Goal: Information Seeking & Learning: Understand process/instructions

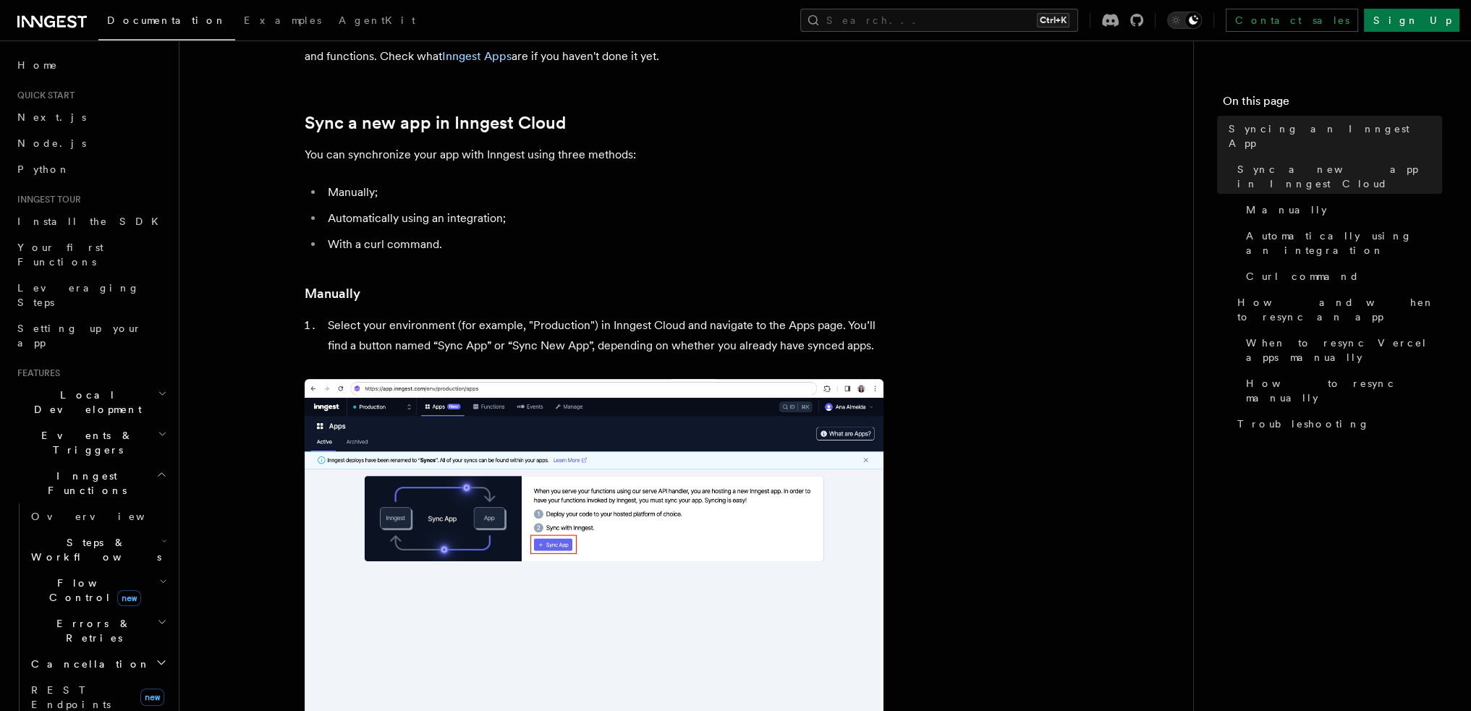
scroll to position [145, 0]
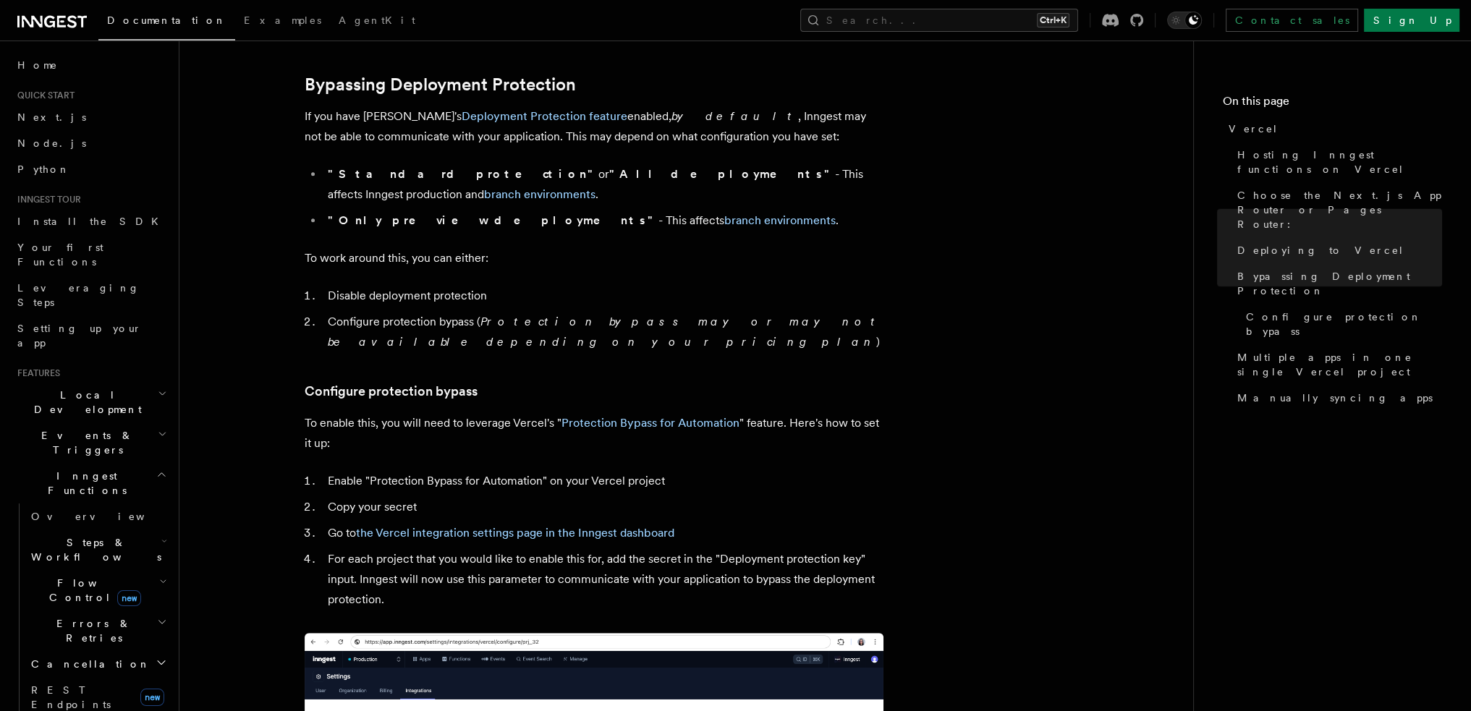
scroll to position [1069, 0]
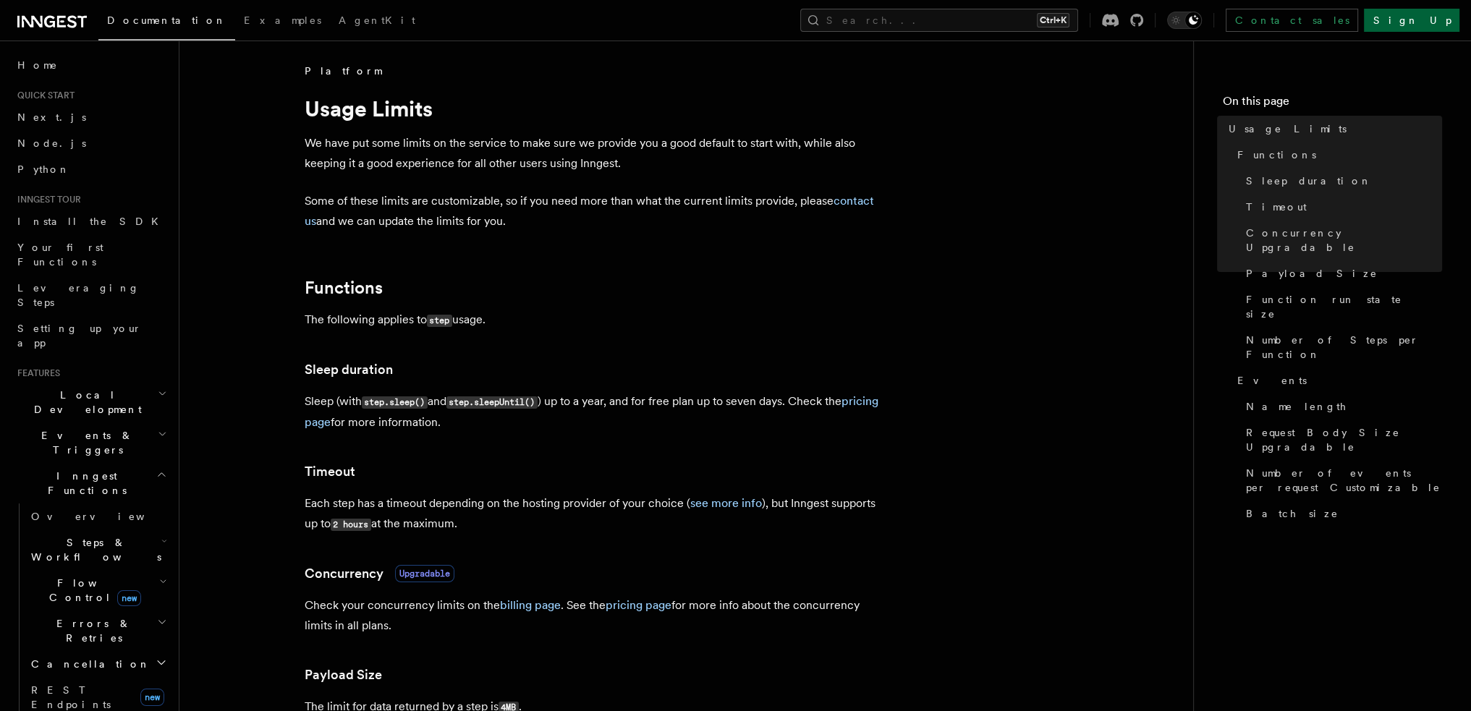
click at [1427, 20] on link "Sign Up" at bounding box center [1411, 20] width 95 height 23
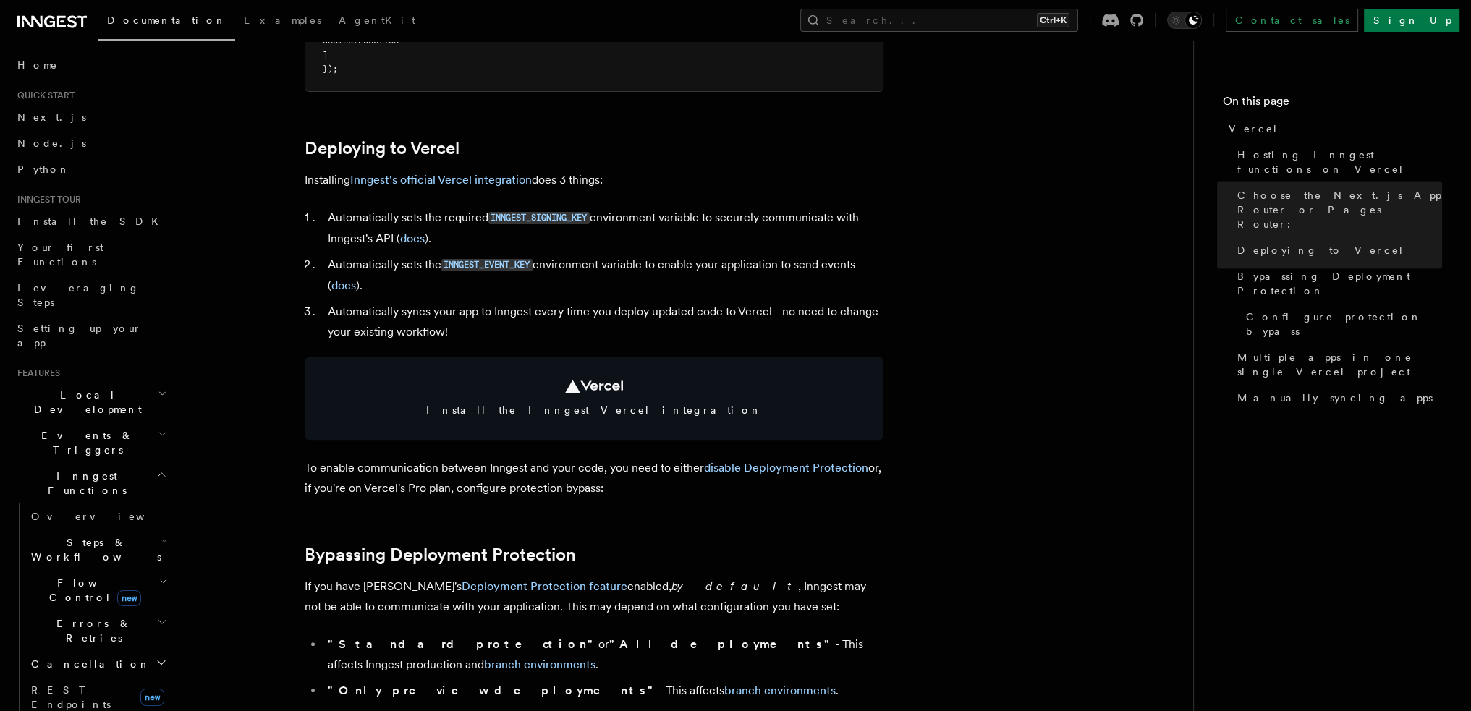
scroll to position [590, 0]
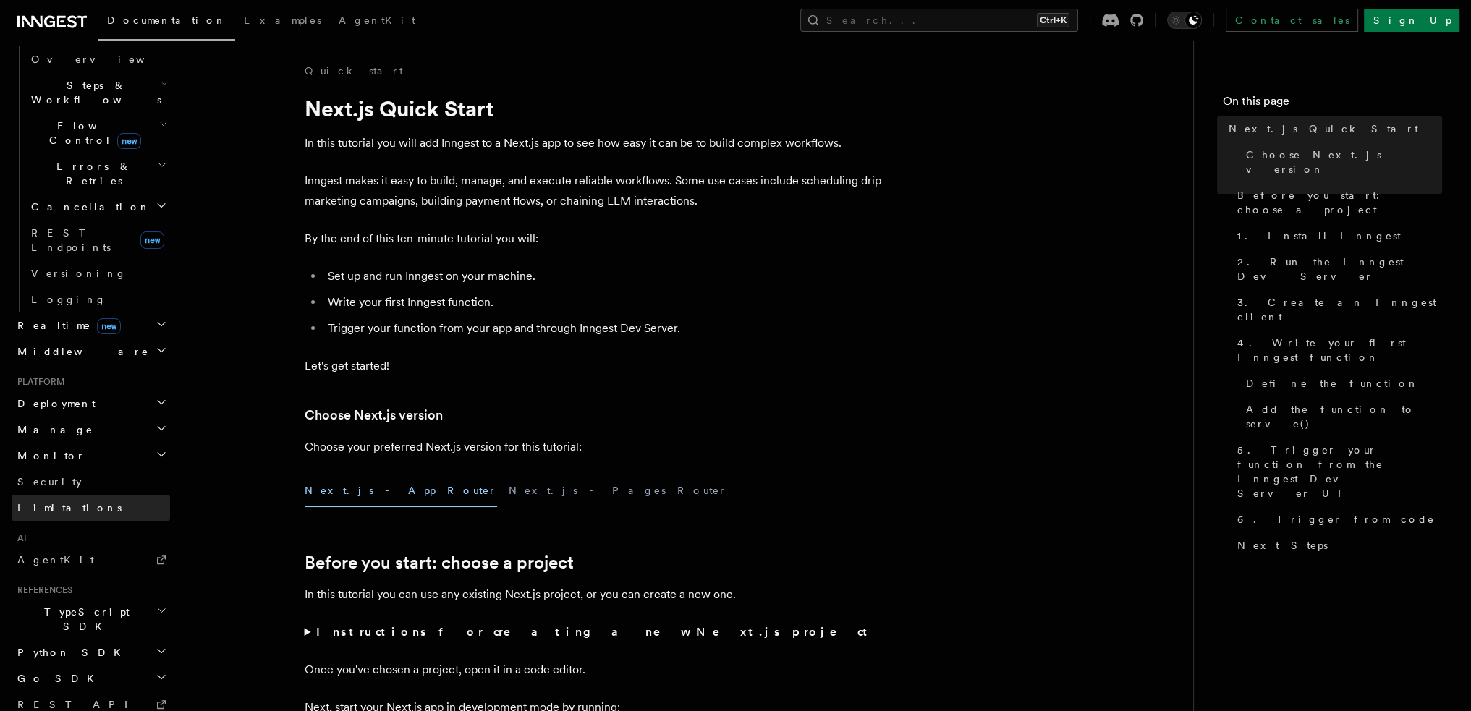
scroll to position [475, 0]
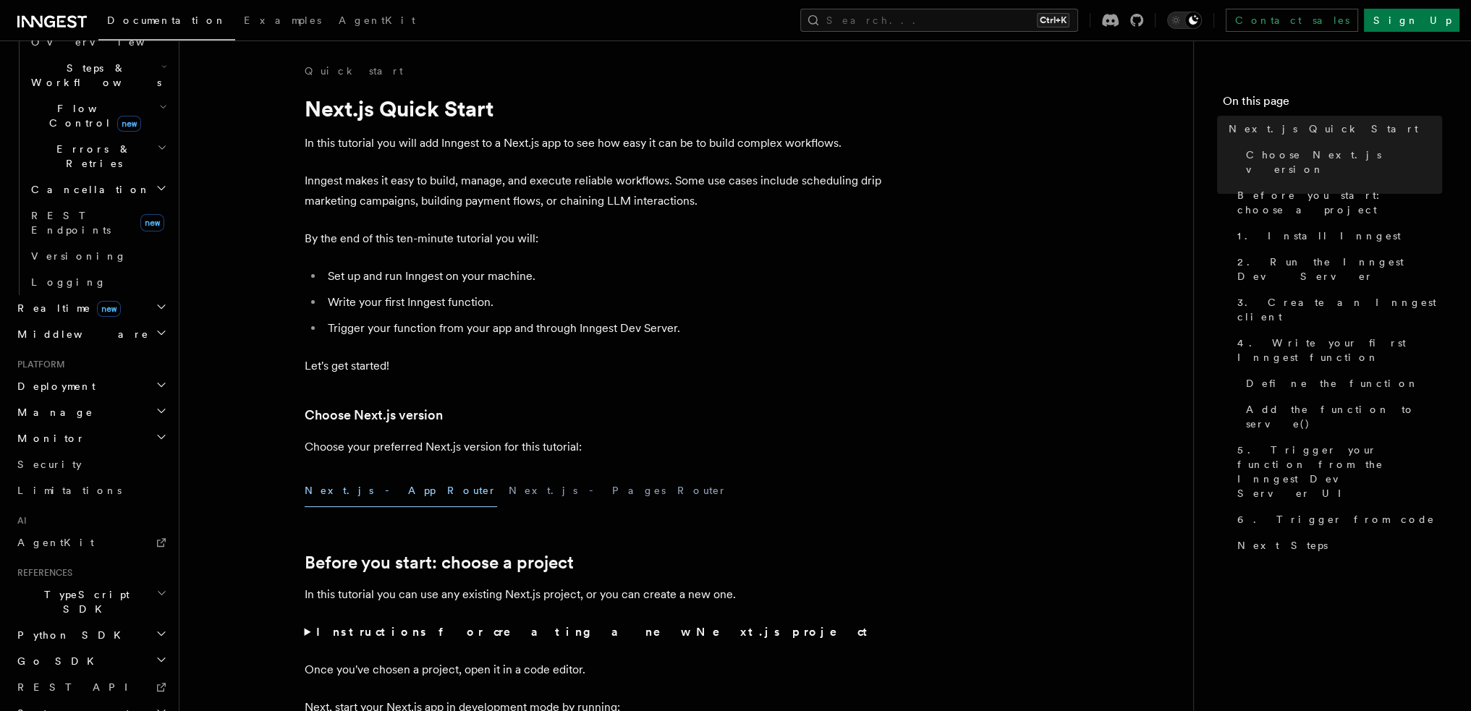
click at [132, 373] on h2 "Deployment" at bounding box center [91, 386] width 158 height 26
click at [122, 399] on link "Overview" at bounding box center [97, 412] width 145 height 26
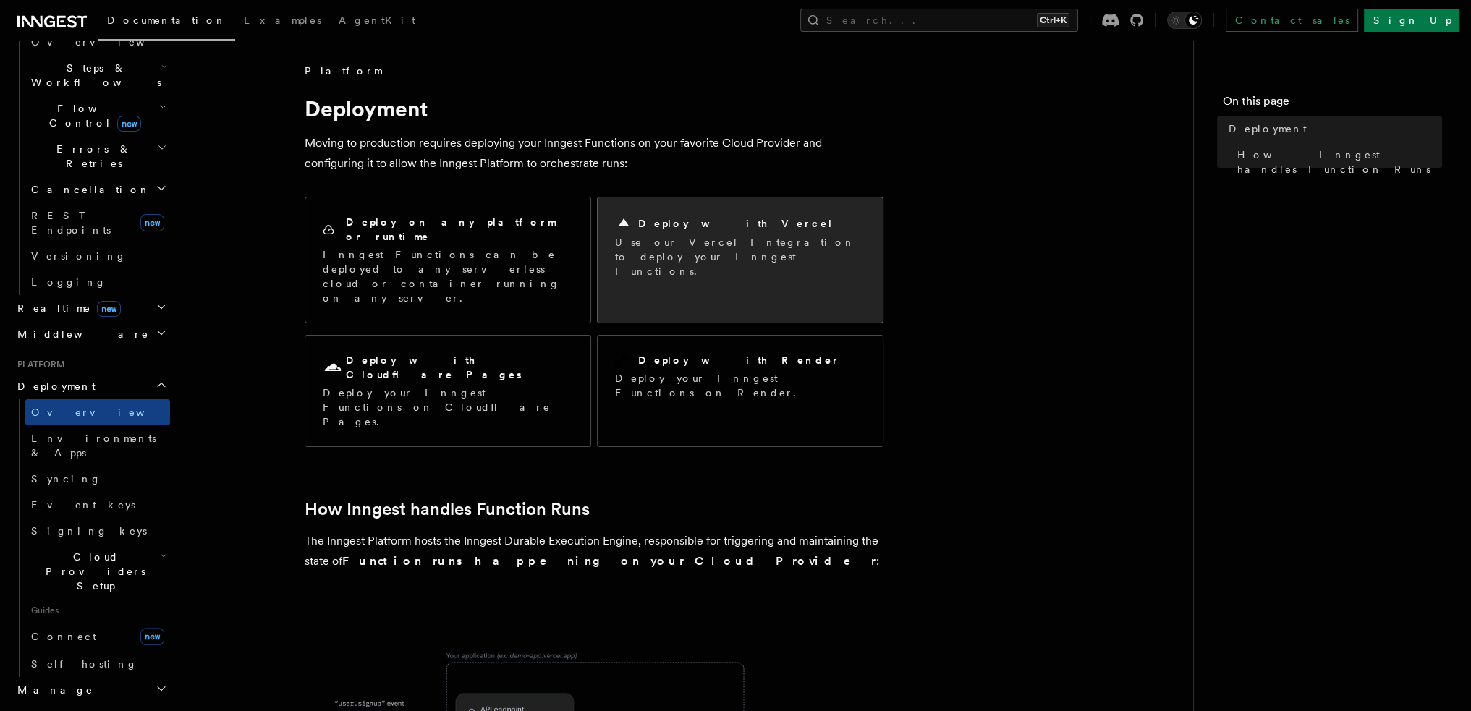
click at [790, 238] on p "Use our Vercel Integration to deploy your Inngest Functions." at bounding box center [740, 256] width 250 height 43
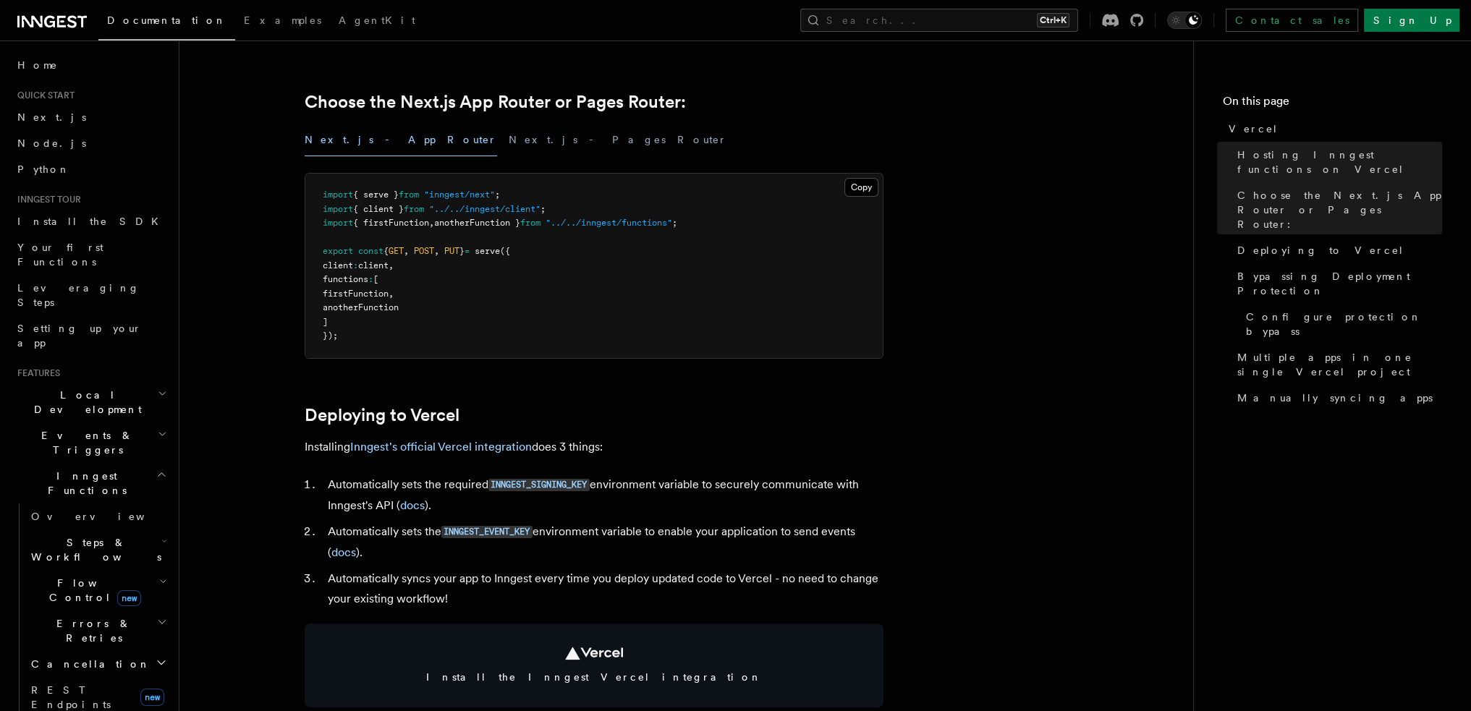
scroll to position [579, 0]
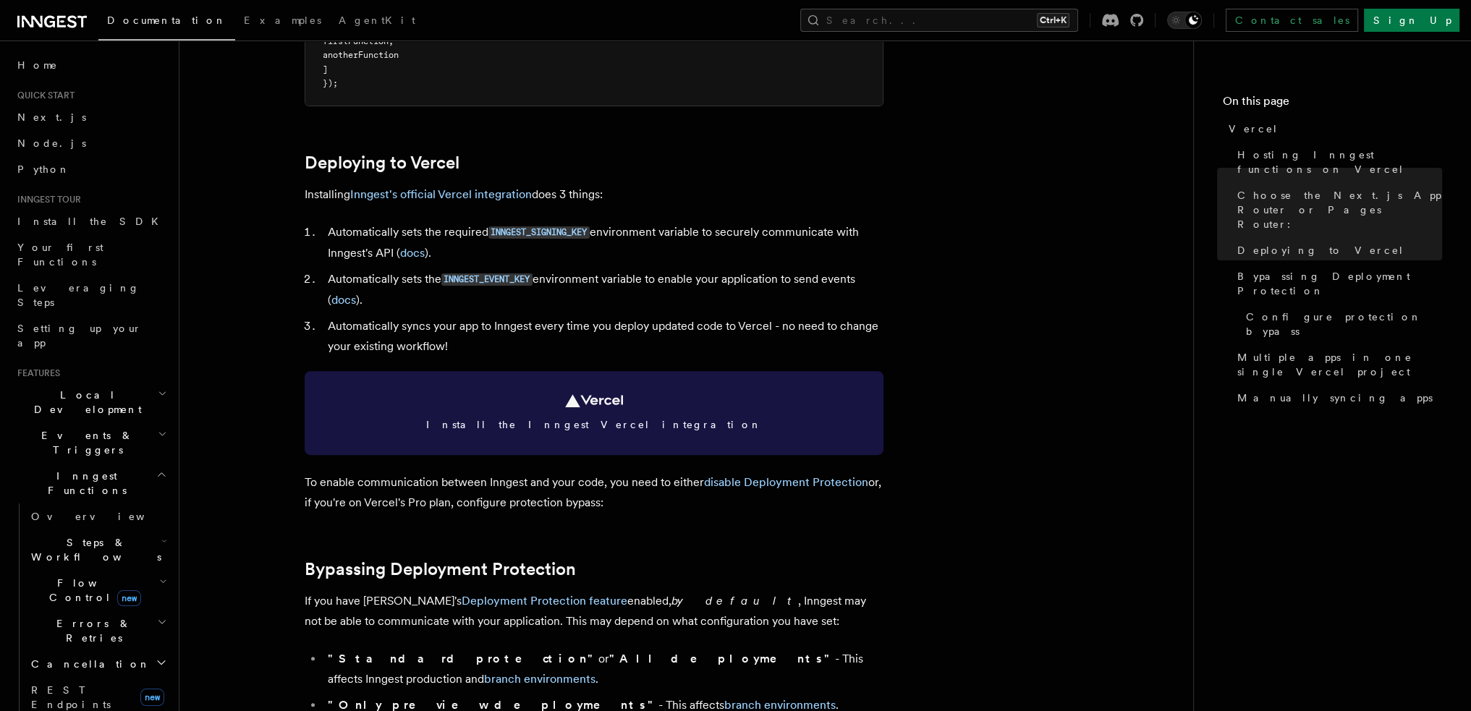
click at [712, 404] on link "Install the Inngest Vercel integration" at bounding box center [594, 413] width 579 height 84
